Goal: Check status: Check status

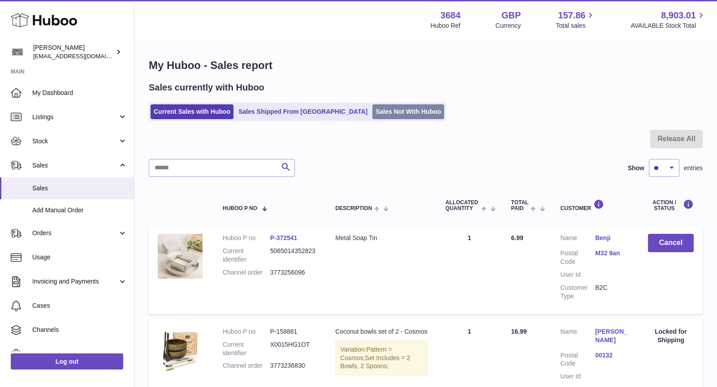
click at [372, 117] on link "Sales Not With Huboo" at bounding box center [408, 111] width 72 height 15
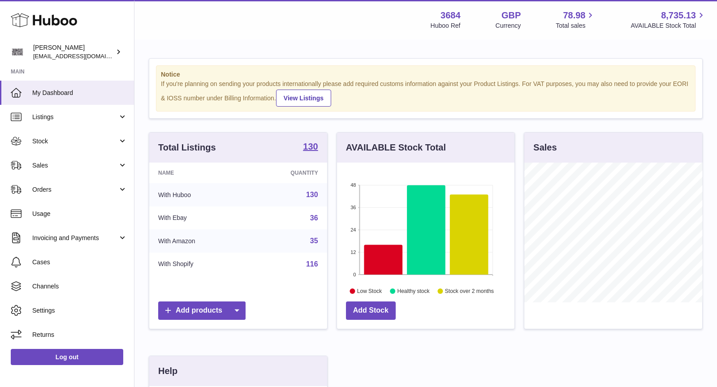
scroll to position [139, 178]
click at [51, 161] on span "Sales" at bounding box center [75, 165] width 86 height 9
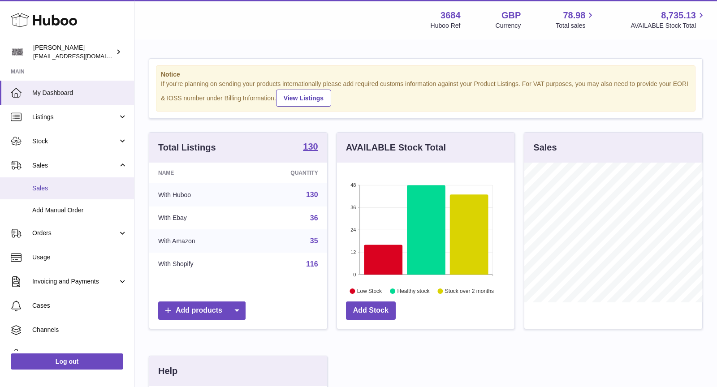
click at [61, 187] on span "Sales" at bounding box center [79, 188] width 95 height 9
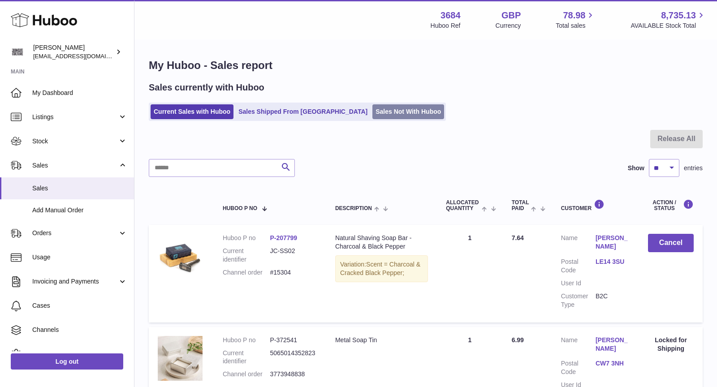
click at [372, 112] on link "Sales Not With Huboo" at bounding box center [408, 111] width 72 height 15
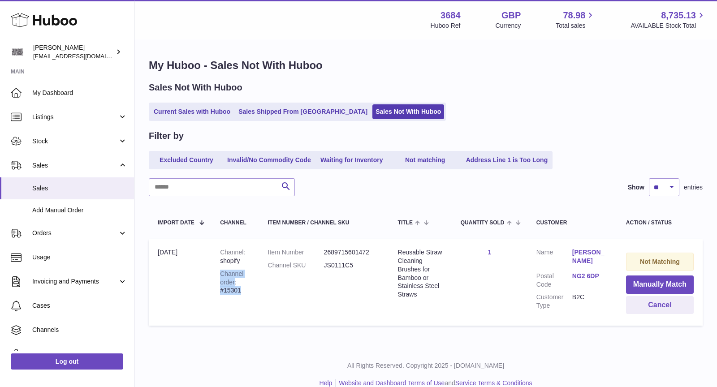
drag, startPoint x: 245, startPoint y: 290, endPoint x: 220, endPoint y: 269, distance: 32.7
click at [220, 269] on td "Channel shopify Channel order #15301" at bounding box center [234, 282] width 47 height 86
copy div "Channel order #15301"
click at [74, 301] on span "Cases" at bounding box center [79, 305] width 95 height 9
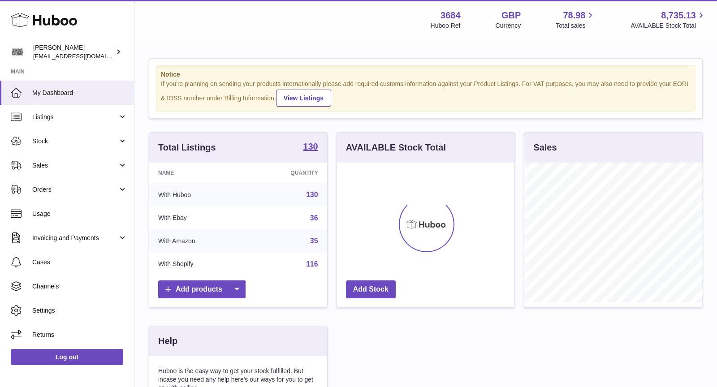
scroll to position [139, 178]
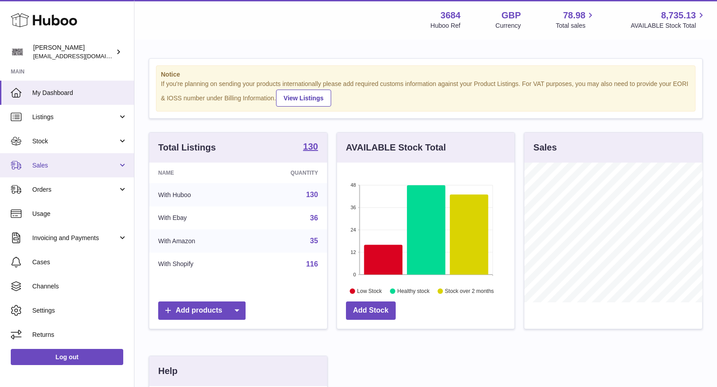
click at [51, 165] on span "Sales" at bounding box center [75, 165] width 86 height 9
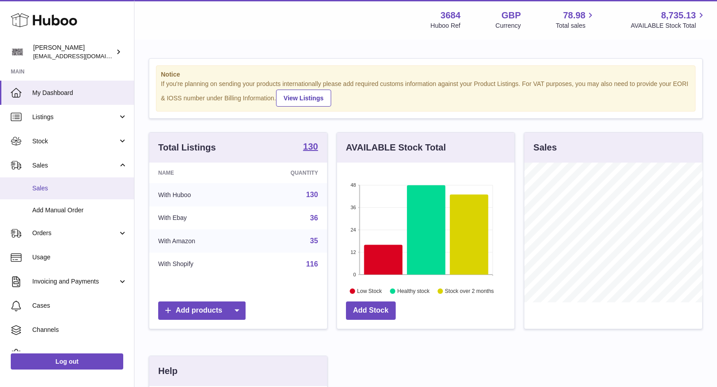
click at [63, 186] on span "Sales" at bounding box center [79, 188] width 95 height 9
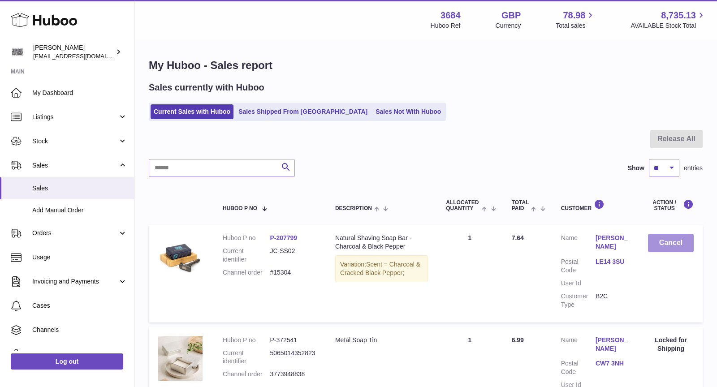
click at [671, 244] on button "Cancel" at bounding box center [671, 243] width 46 height 18
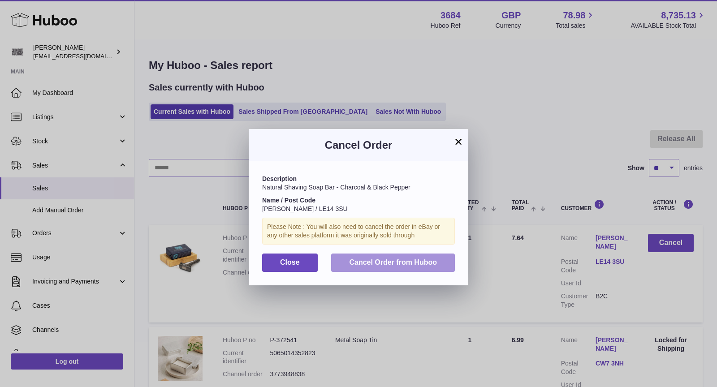
click at [401, 265] on span "Cancel Order from Huboo" at bounding box center [393, 262] width 88 height 8
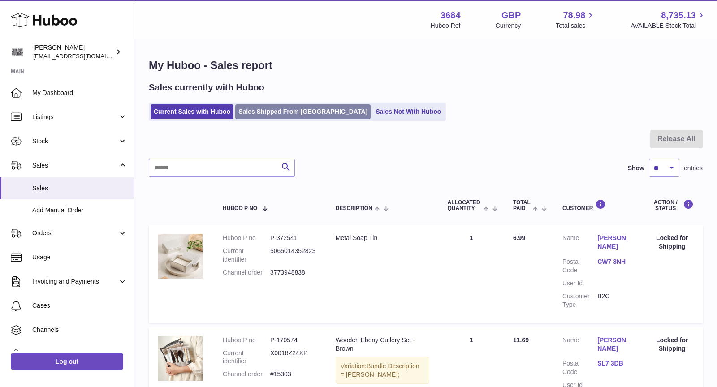
click at [308, 111] on link "Sales Shipped From Huboo" at bounding box center [302, 111] width 135 height 15
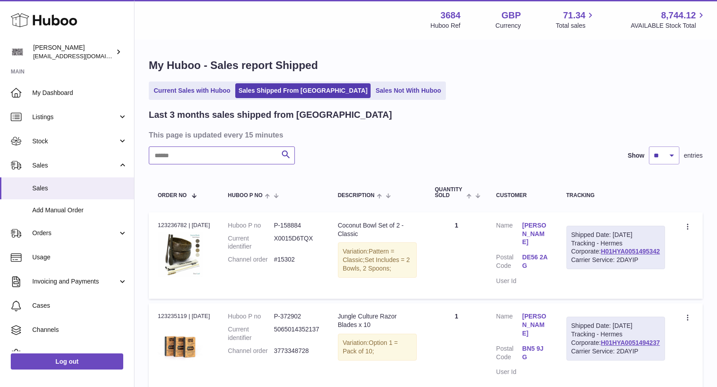
click at [236, 156] on input "text" at bounding box center [222, 155] width 146 height 18
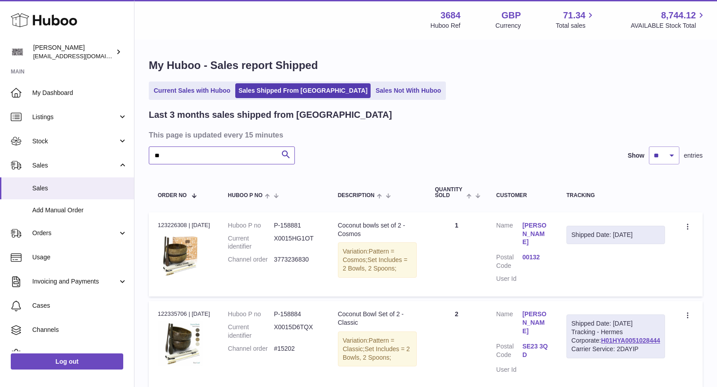
type input "*"
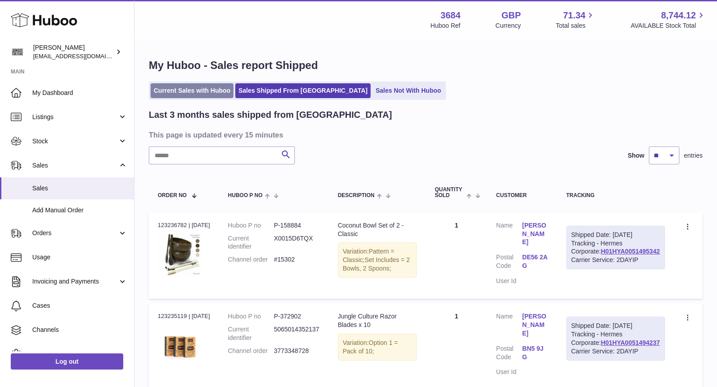
click at [202, 90] on link "Current Sales with Huboo" at bounding box center [192, 90] width 83 height 15
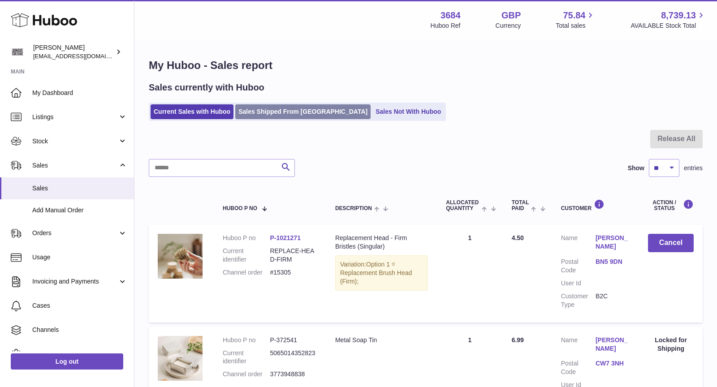
click at [272, 117] on link "Sales Shipped From Huboo" at bounding box center [302, 111] width 135 height 15
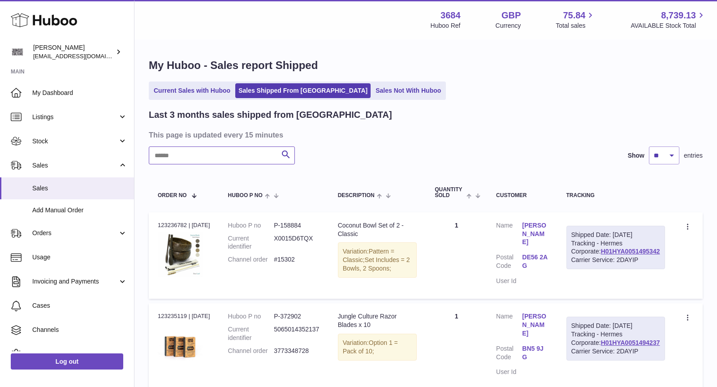
click at [199, 160] on input "text" at bounding box center [222, 155] width 146 height 18
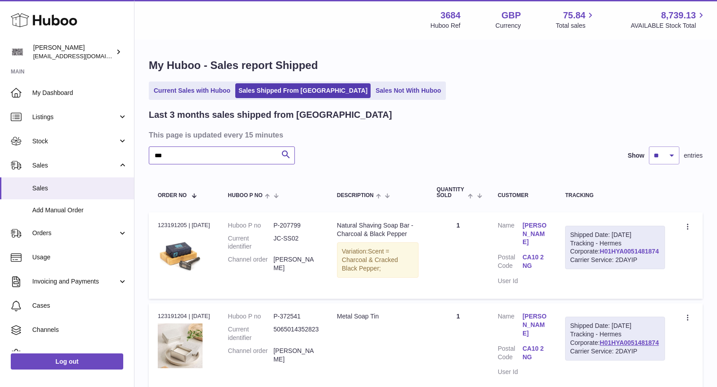
type input "***"
click at [180, 88] on link "Current Sales with Huboo" at bounding box center [192, 90] width 83 height 15
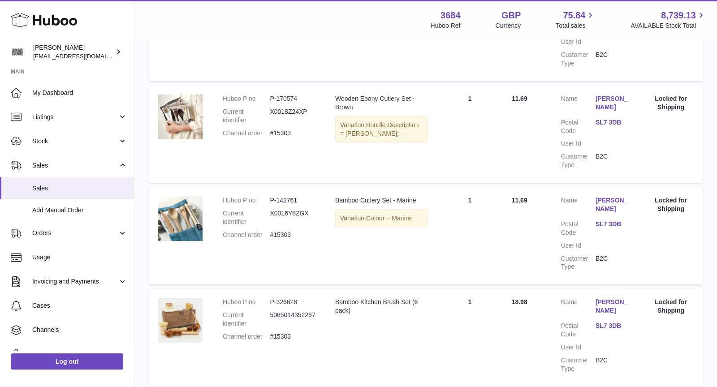
scroll to position [345, 0]
